Goal: Task Accomplishment & Management: Use online tool/utility

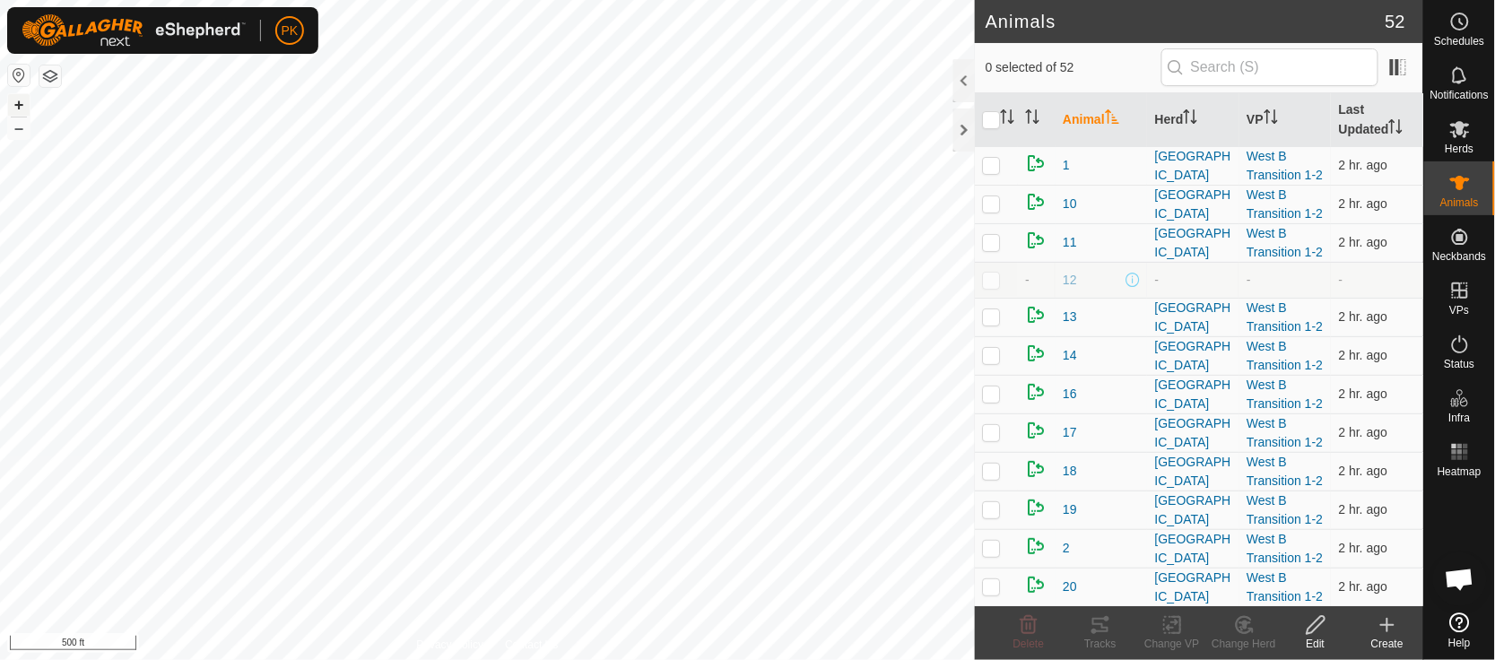
click at [18, 107] on button "+" at bounding box center [19, 105] width 22 height 22
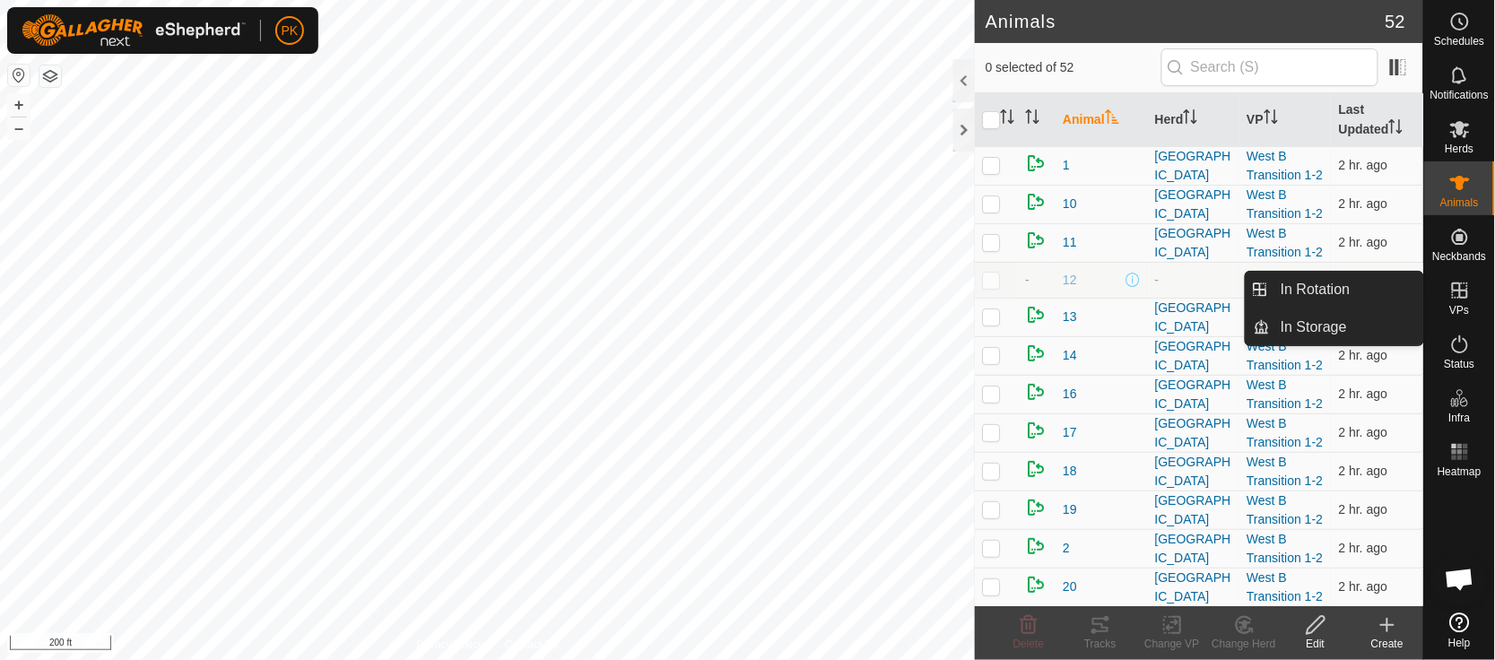
drag, startPoint x: 1029, startPoint y: 457, endPoint x: 1467, endPoint y: 292, distance: 468.6
click at [1467, 292] on es-menu-bar "Schedules Notifications Herds Animals Neckbands VPs Status Infra Heatmap Help I…" at bounding box center [1459, 330] width 72 height 660
click at [1330, 283] on link "In Rotation" at bounding box center [1346, 290] width 153 height 36
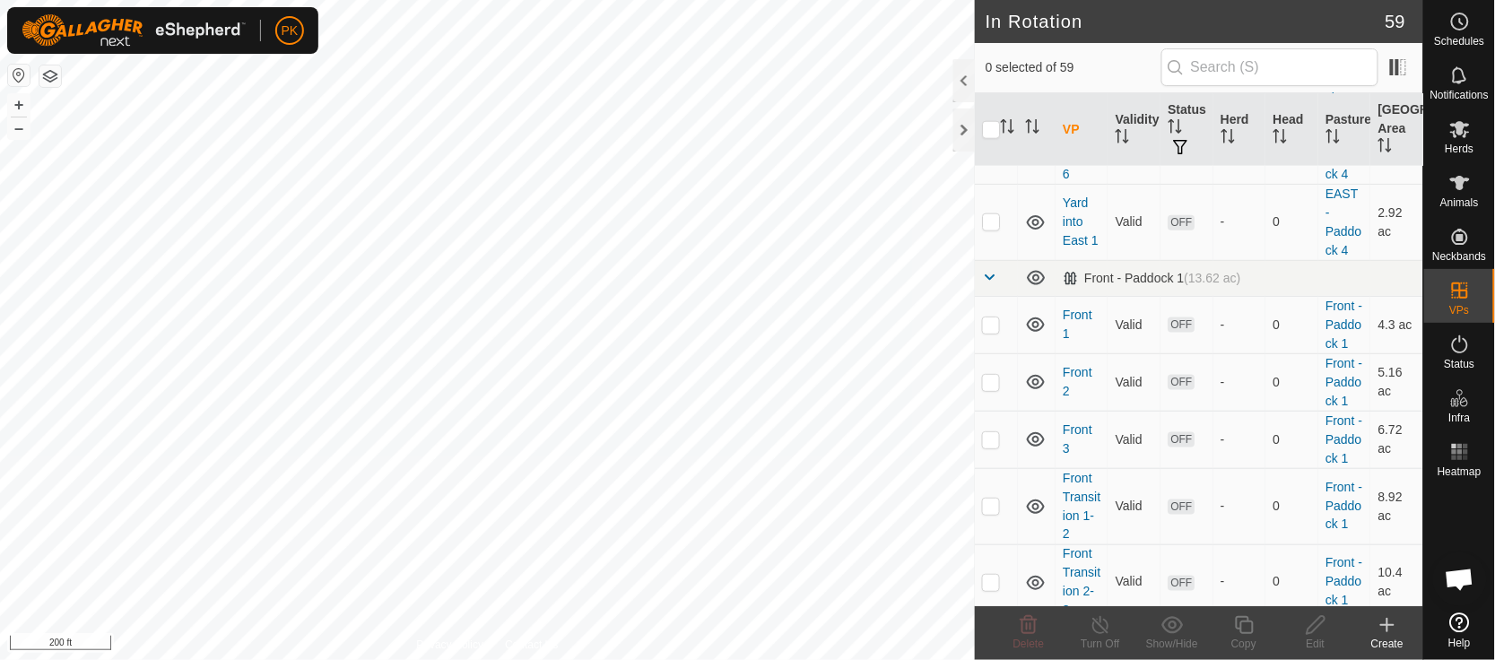
scroll to position [629, 0]
click at [992, 331] on p-checkbox at bounding box center [991, 324] width 18 height 14
checkbox input "true"
click at [1241, 624] on icon at bounding box center [1244, 625] width 18 height 18
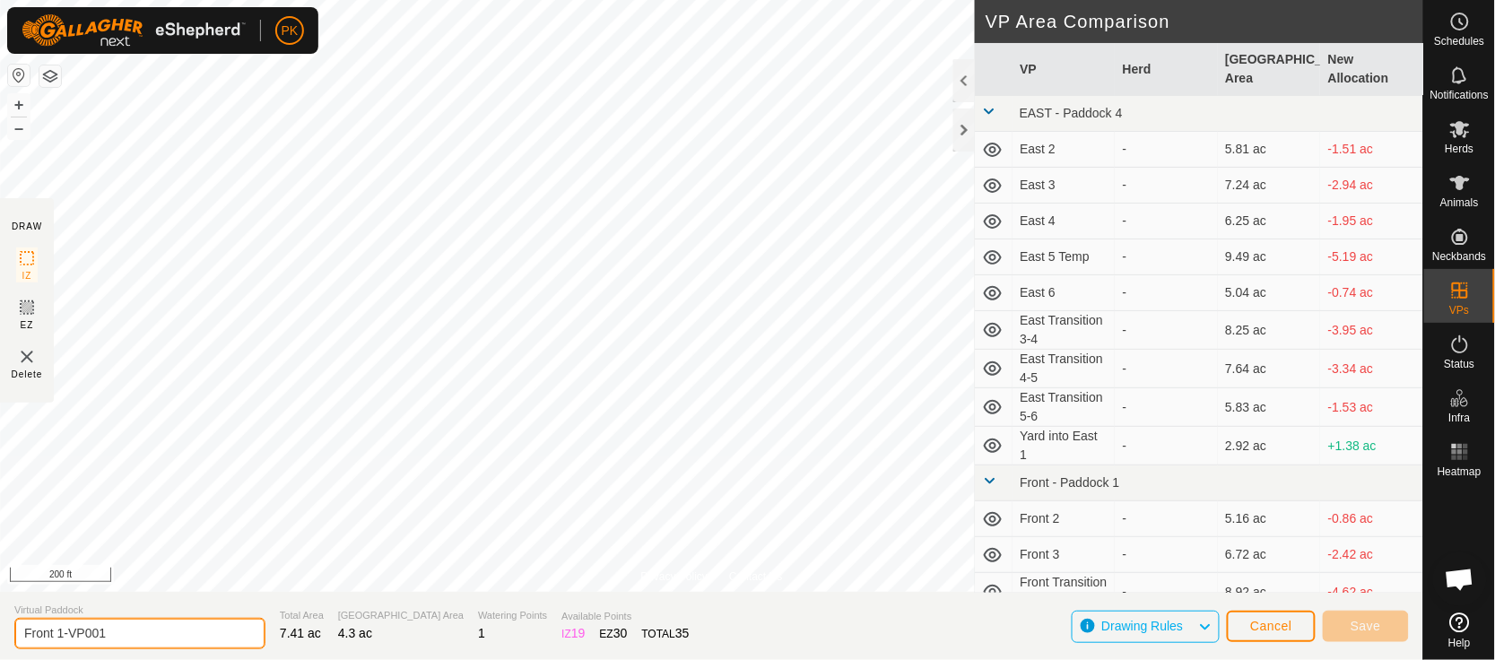
drag, startPoint x: 133, startPoint y: 638, endPoint x: 65, endPoint y: 635, distance: 67.3
click at [65, 635] on input "Front 1-VP001" at bounding box center [139, 633] width 251 height 31
type input "Front 1 - move from [GEOGRAPHIC_DATA]"
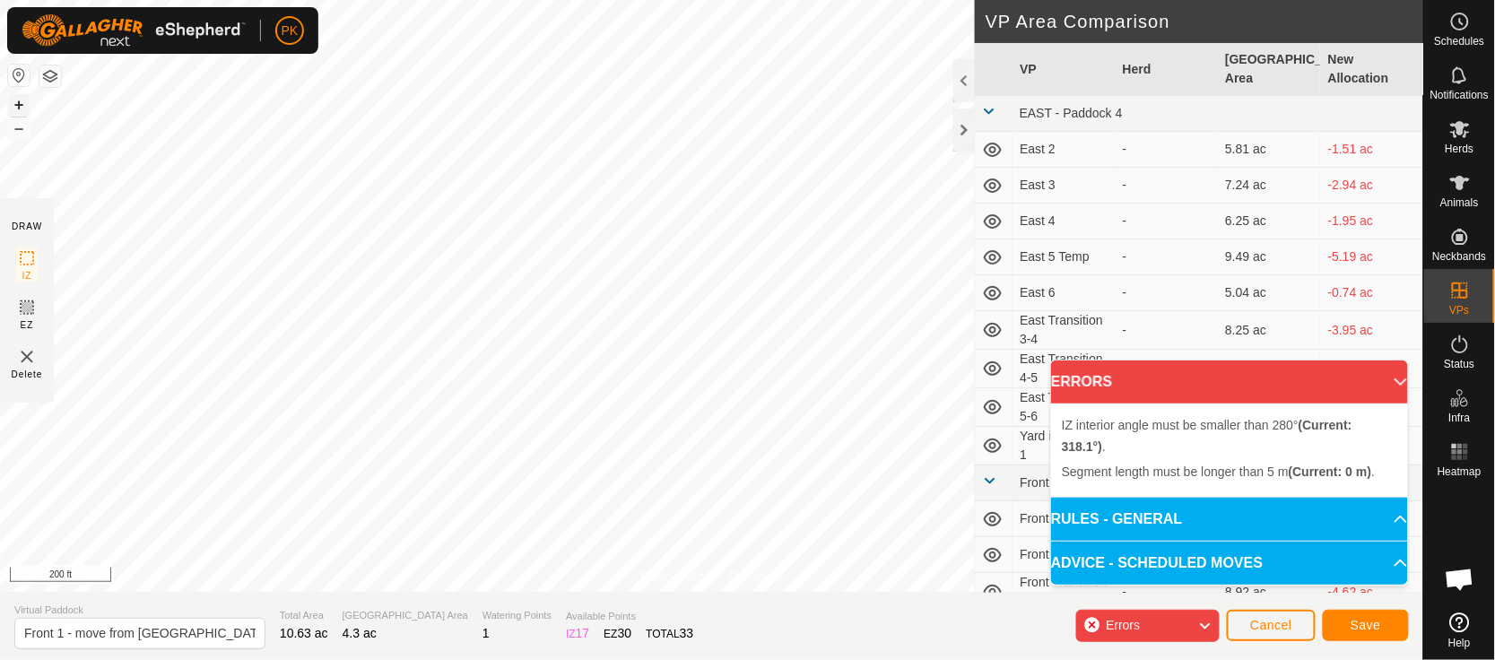
click at [19, 101] on button "+" at bounding box center [19, 105] width 22 height 22
click at [9, 128] on button "–" at bounding box center [19, 128] width 22 height 22
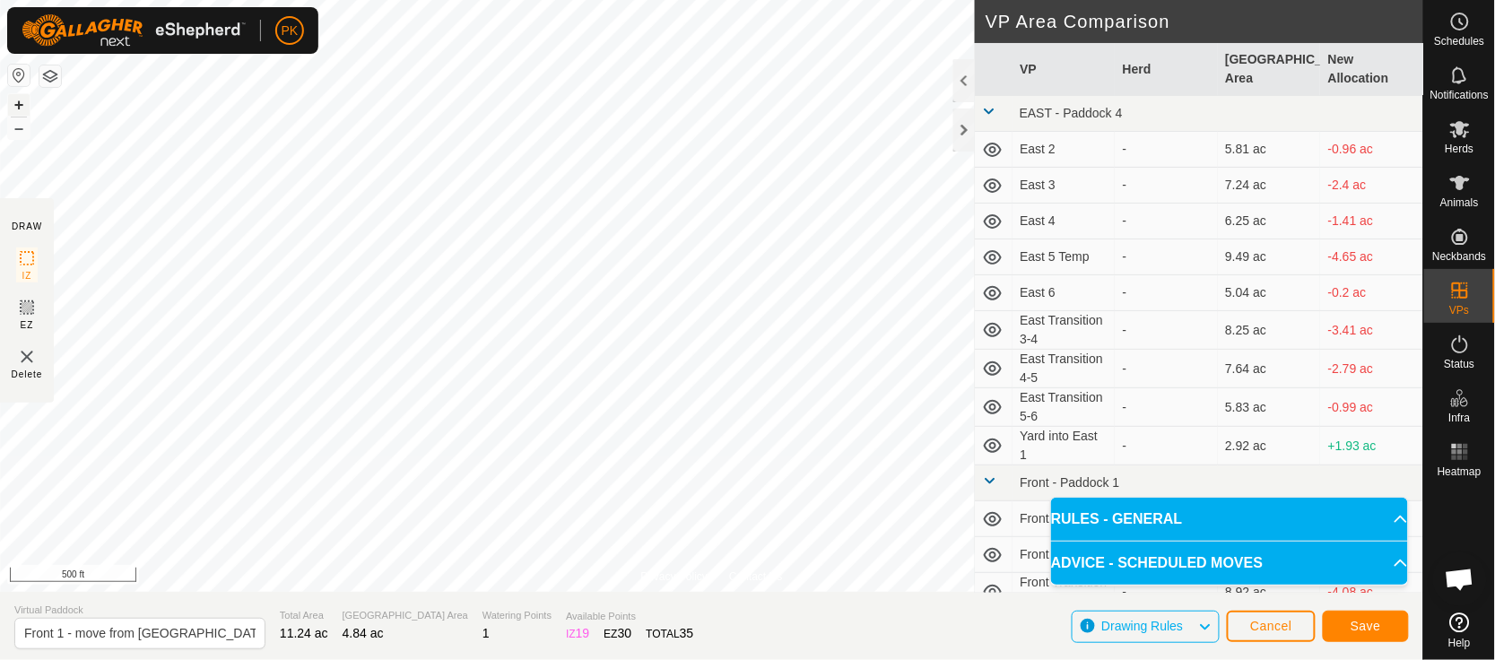
click at [18, 102] on button "+" at bounding box center [19, 105] width 22 height 22
click at [1363, 620] on span "Save" at bounding box center [1366, 626] width 30 height 14
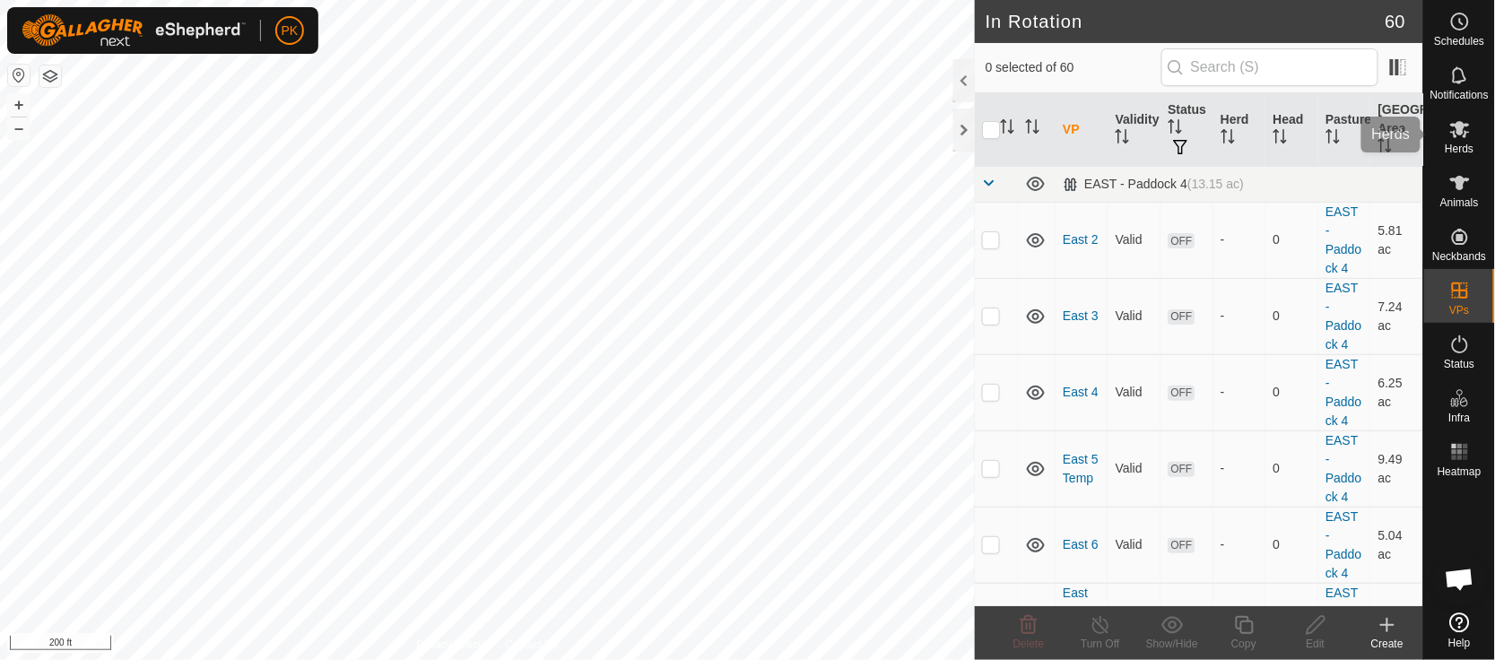
click at [1468, 140] on es-mob-svg-icon at bounding box center [1460, 129] width 32 height 29
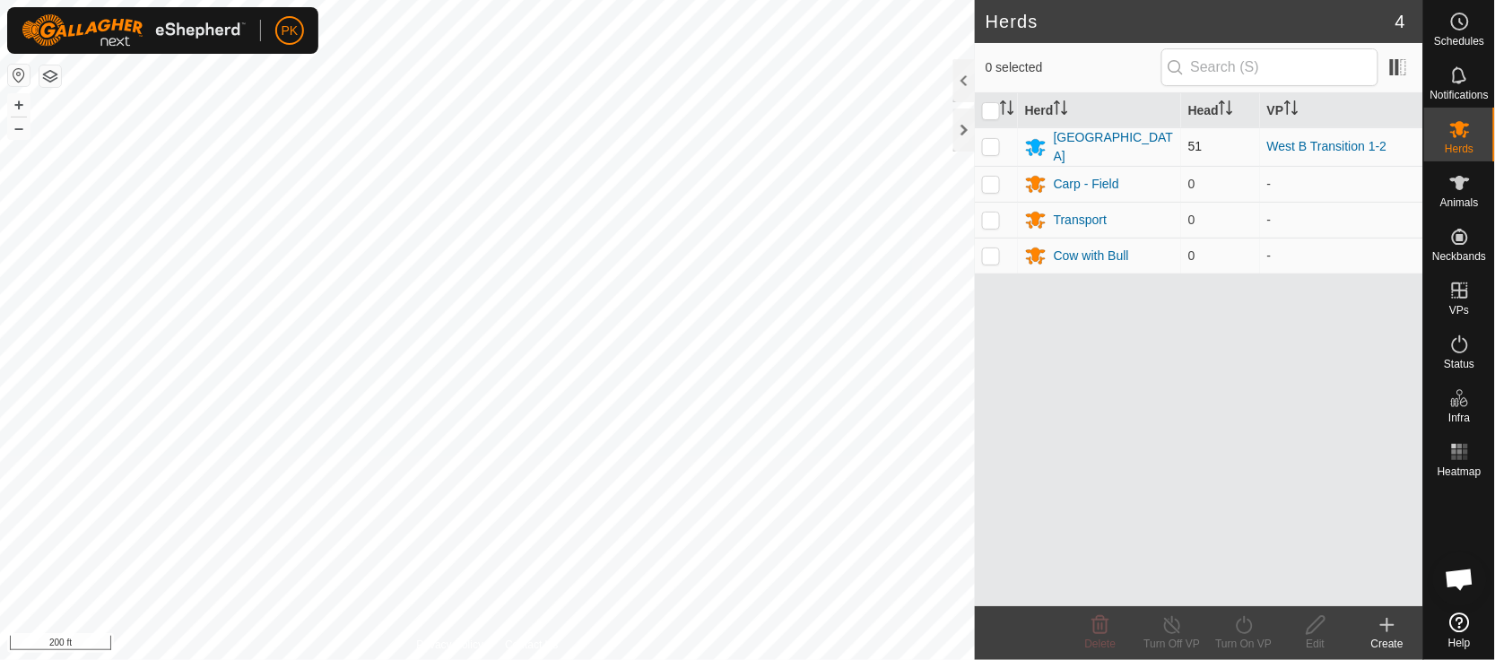
click at [997, 152] on p-checkbox at bounding box center [991, 146] width 18 height 14
checkbox input "true"
click at [1230, 618] on turn-on-svg-icon at bounding box center [1244, 625] width 72 height 22
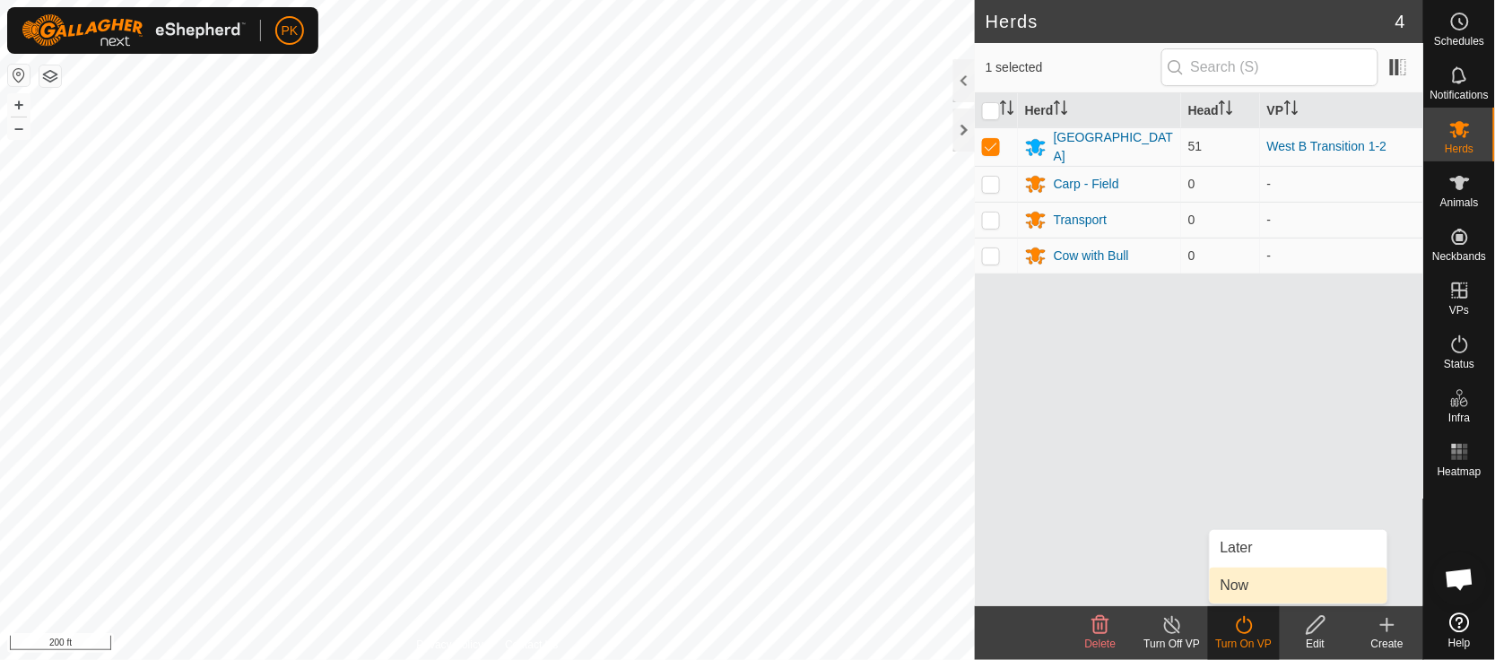
click at [1237, 580] on link "Now" at bounding box center [1299, 586] width 178 height 36
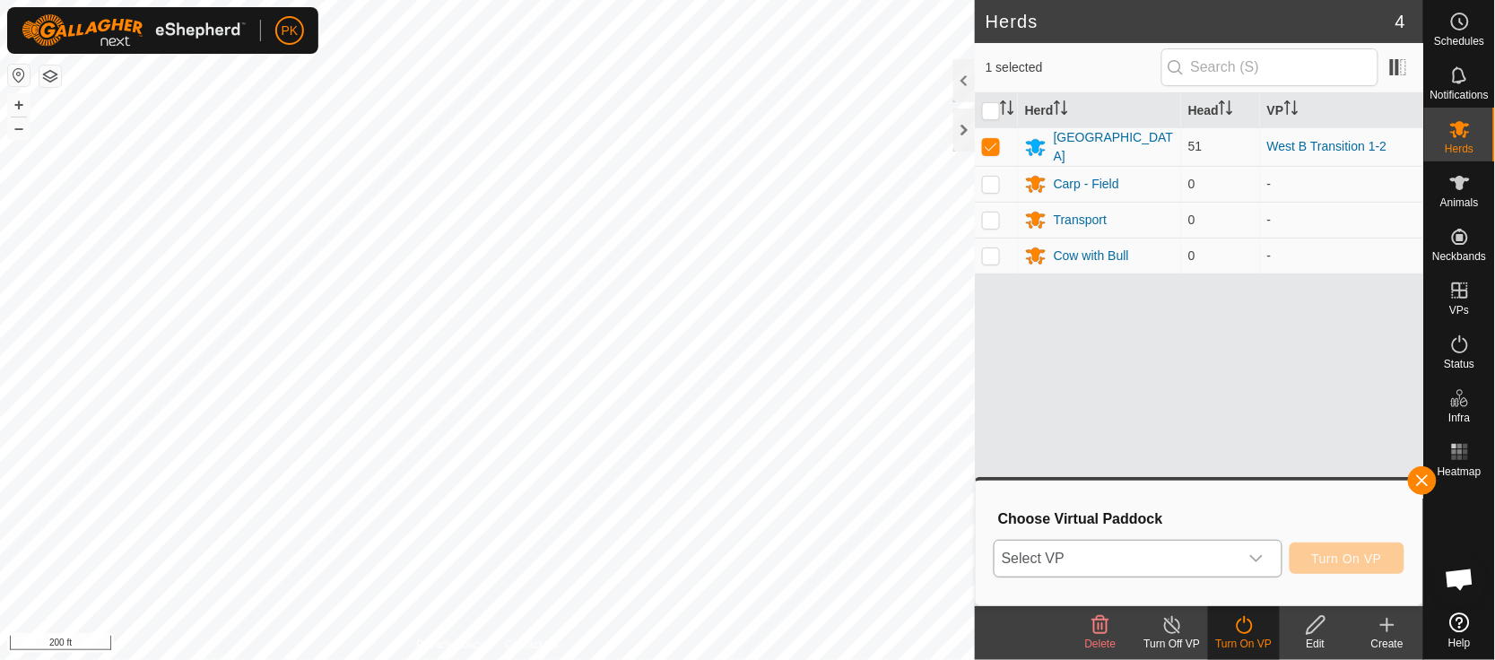
click at [1269, 560] on div "dropdown trigger" at bounding box center [1257, 559] width 36 height 36
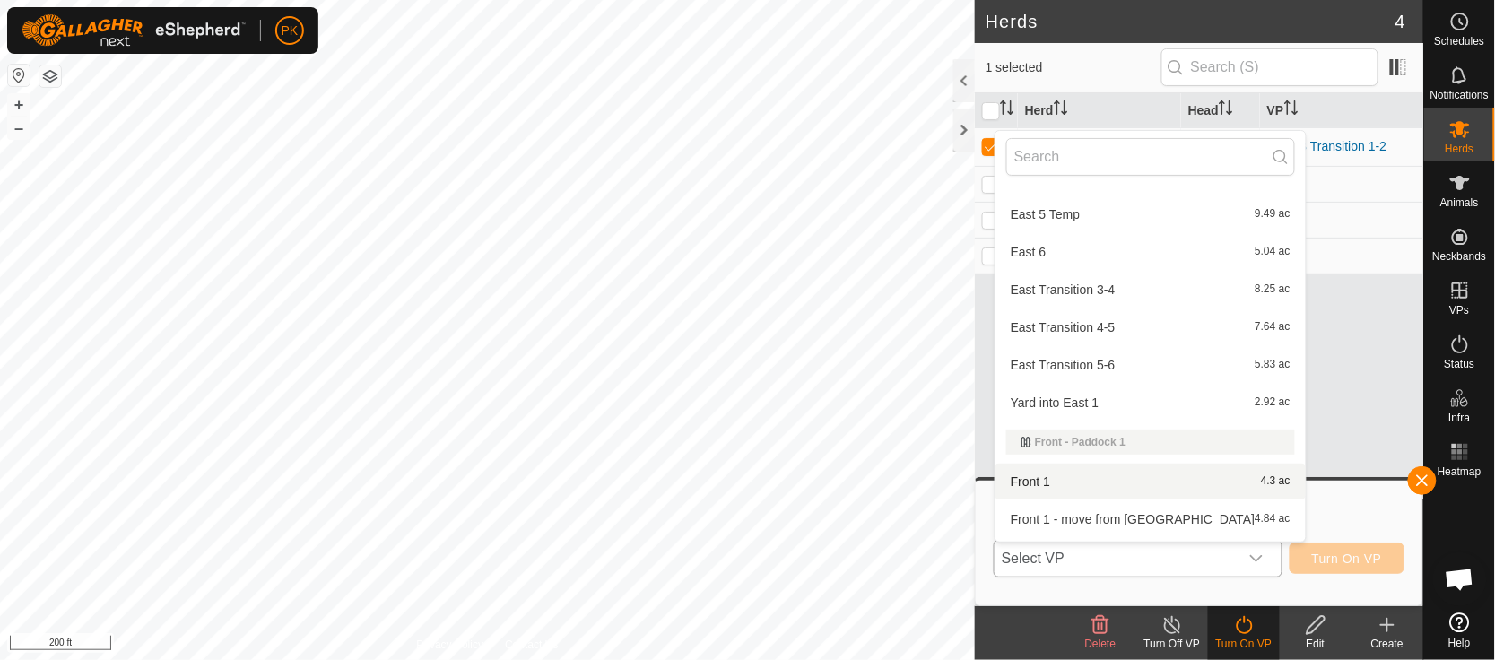
scroll to position [148, 0]
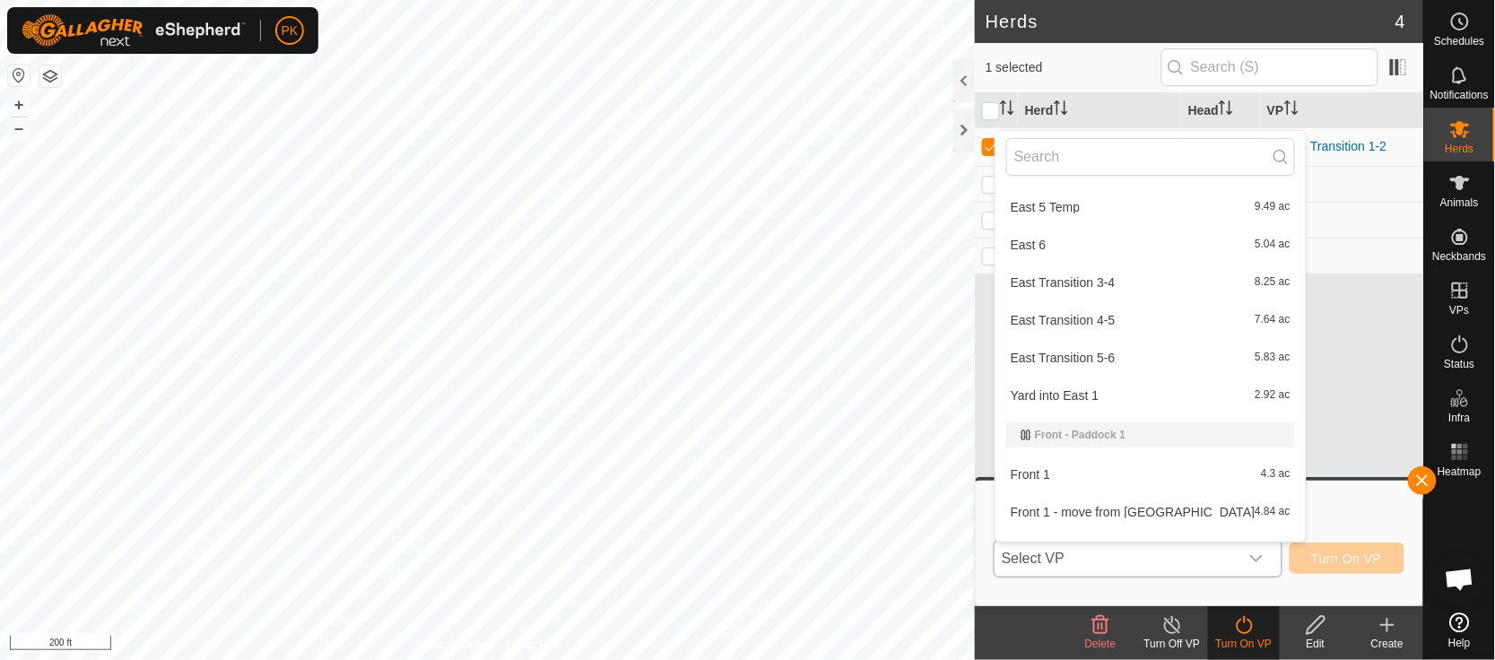
click at [1218, 507] on li "Front 1 - move from West 4.84 ac" at bounding box center [1151, 512] width 310 height 36
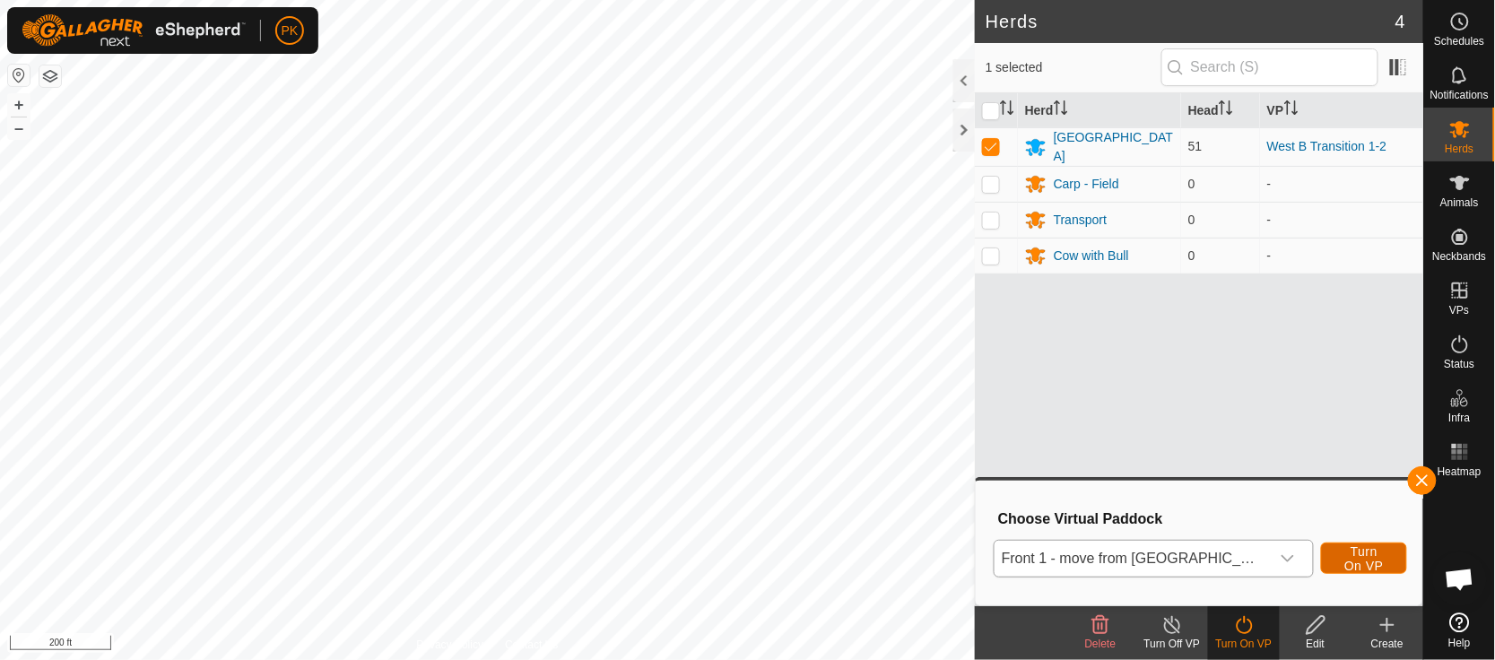
click at [1353, 555] on span "Turn On VP" at bounding box center [1364, 558] width 41 height 29
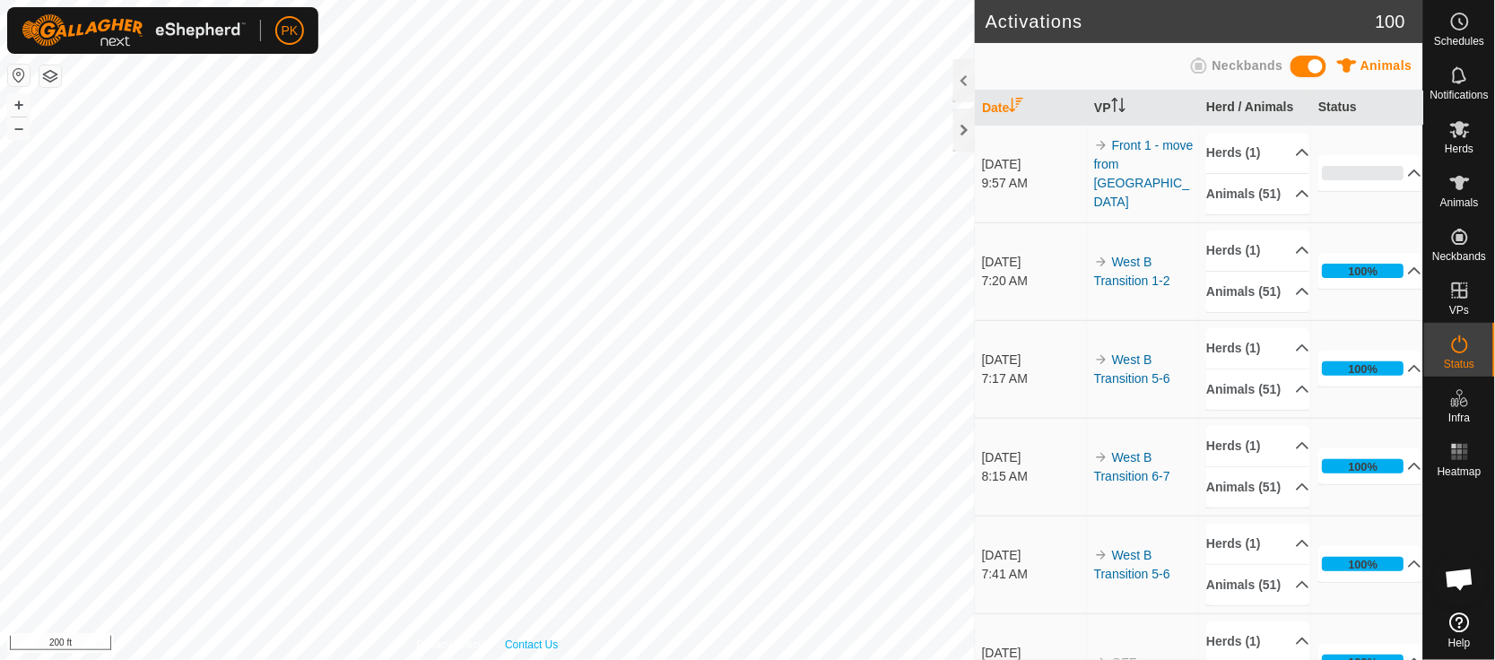
click at [553, 640] on link "Contact Us" at bounding box center [531, 645] width 53 height 16
